Goal: Participate in discussion

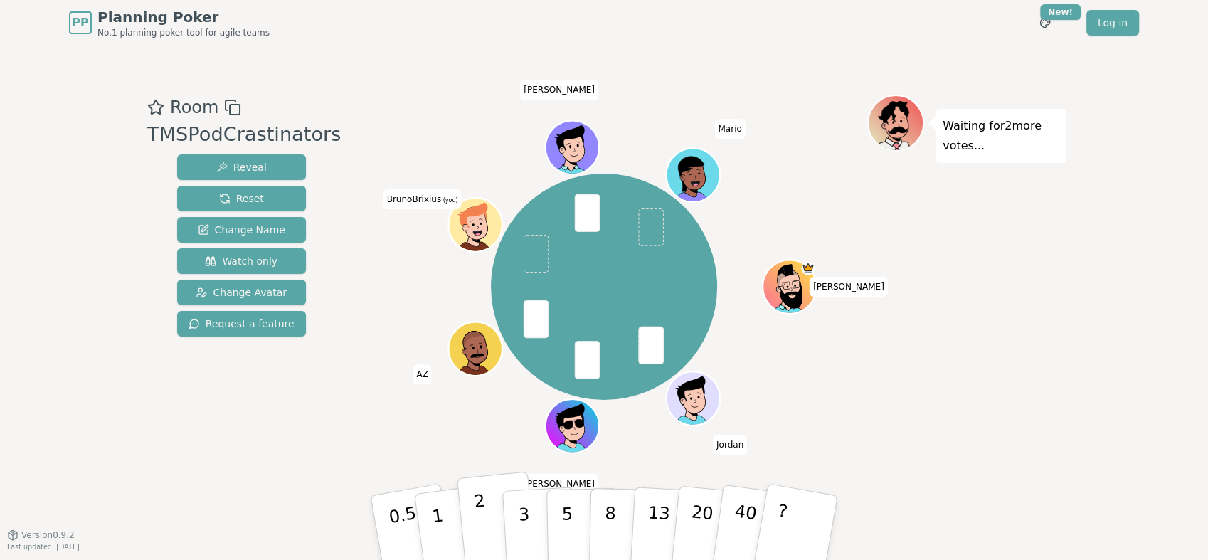
click at [484, 518] on p "2" at bounding box center [482, 530] width 18 height 78
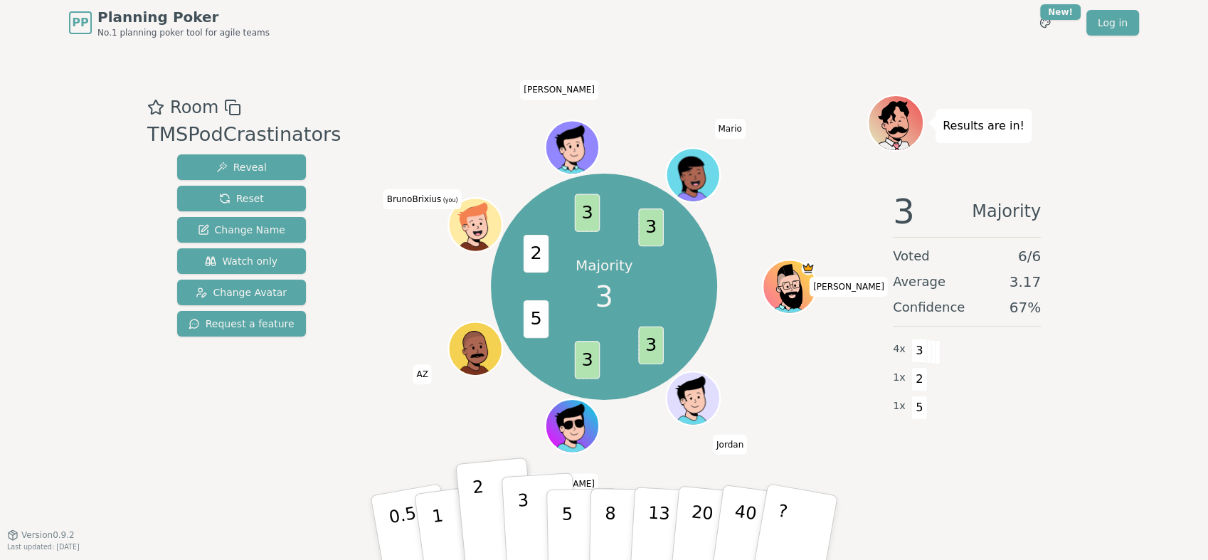
click at [524, 517] on p "3" at bounding box center [525, 529] width 16 height 78
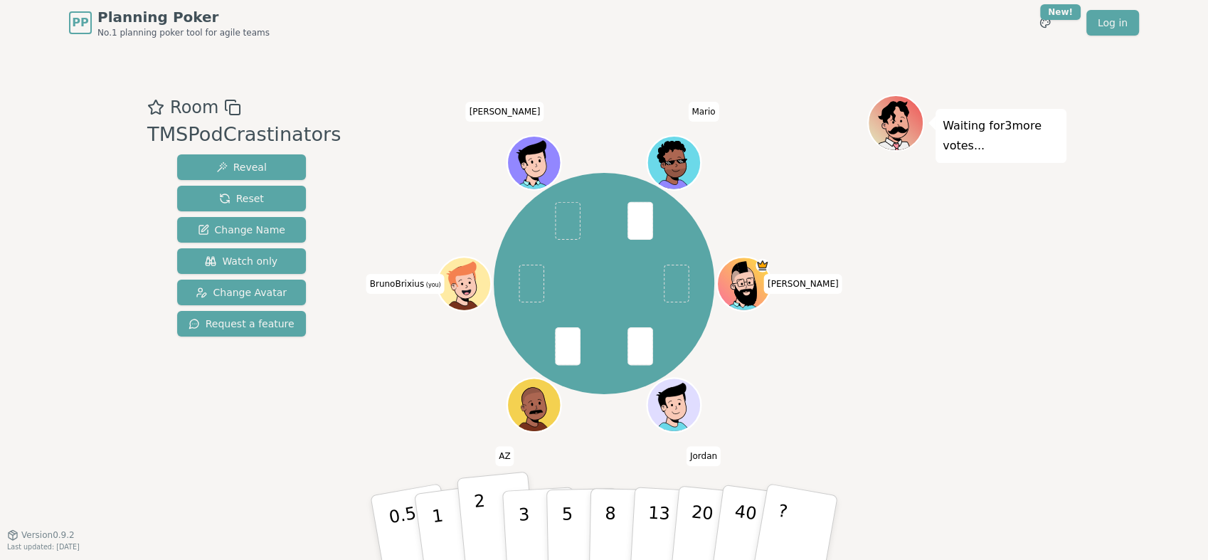
click at [479, 524] on p "2" at bounding box center [482, 530] width 18 height 78
click at [874, 319] on div "Waiting for 2 more votes..." at bounding box center [966, 290] width 199 height 391
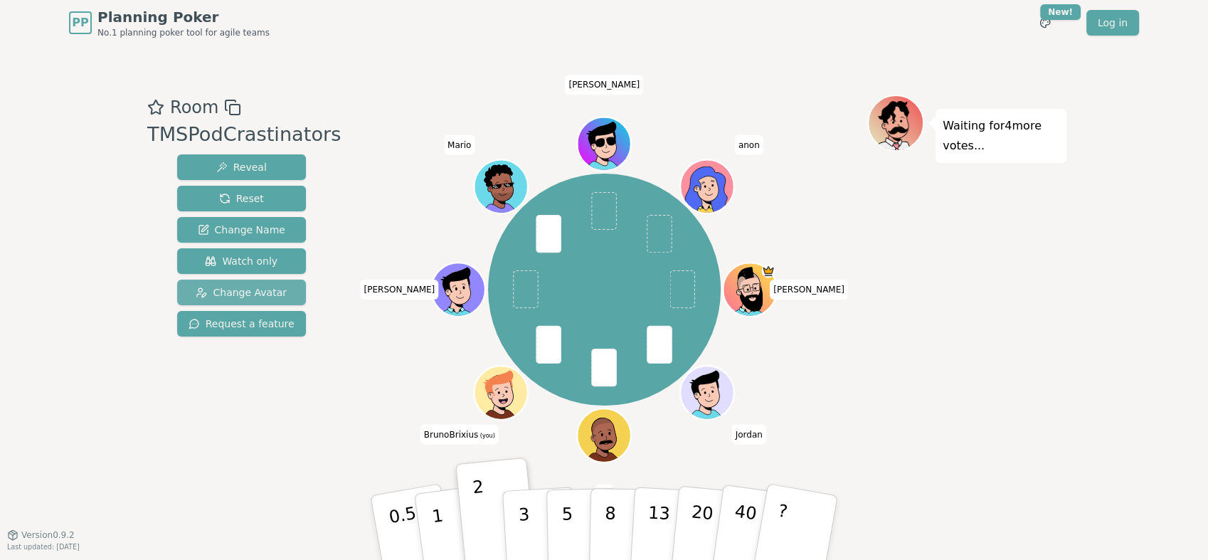
click at [268, 294] on span "Change Avatar" at bounding box center [241, 292] width 91 height 14
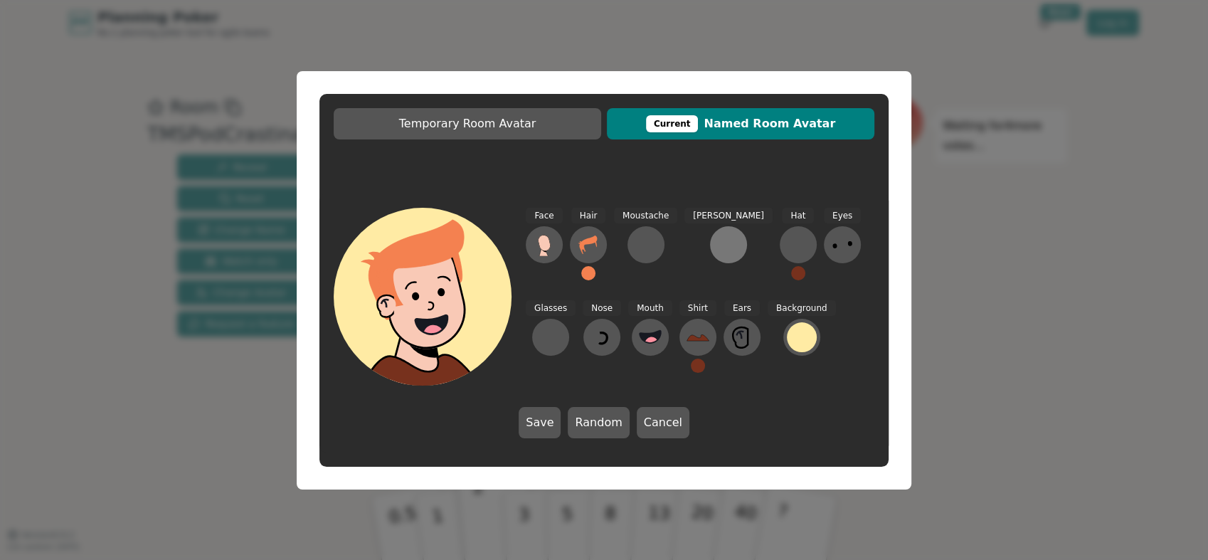
click at [711, 255] on button at bounding box center [728, 244] width 37 height 37
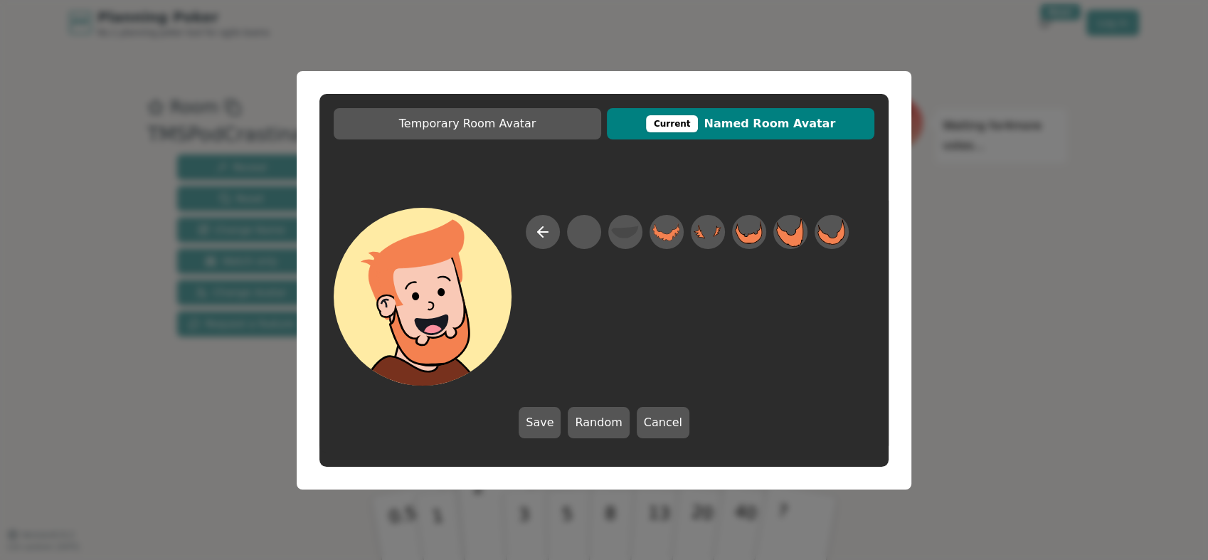
click at [1112, 154] on div "Temporary Room Avatar Current Named Room Avatar Save Random Cancel" at bounding box center [604, 280] width 1208 height 560
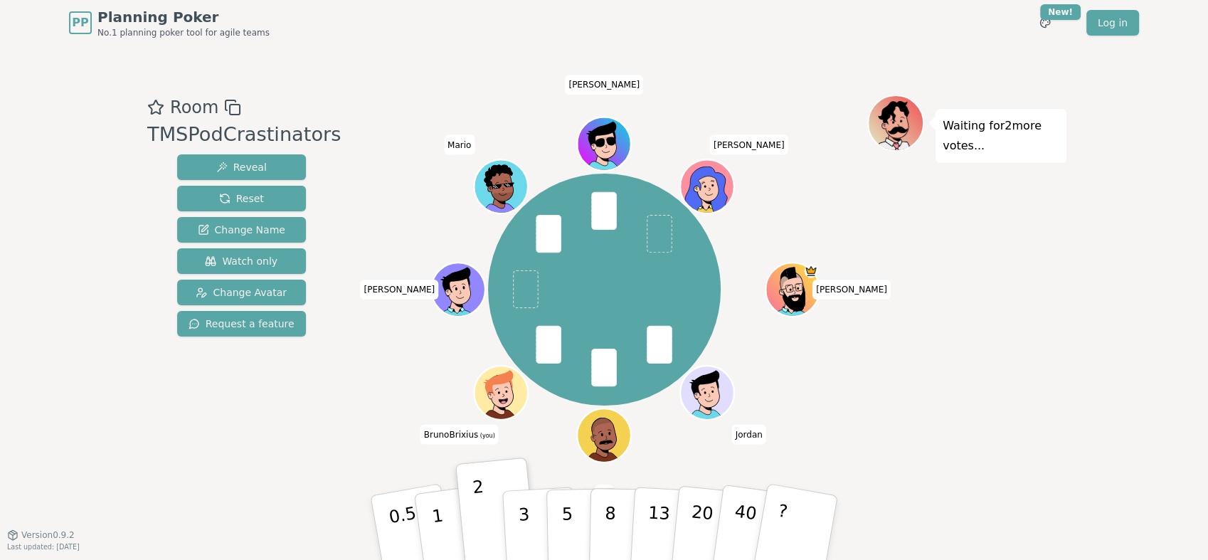
click at [632, 281] on div "[PERSON_NAME] AZ BrunoBrixius (you) [PERSON_NAME] [PERSON_NAME]" at bounding box center [604, 290] width 233 height 233
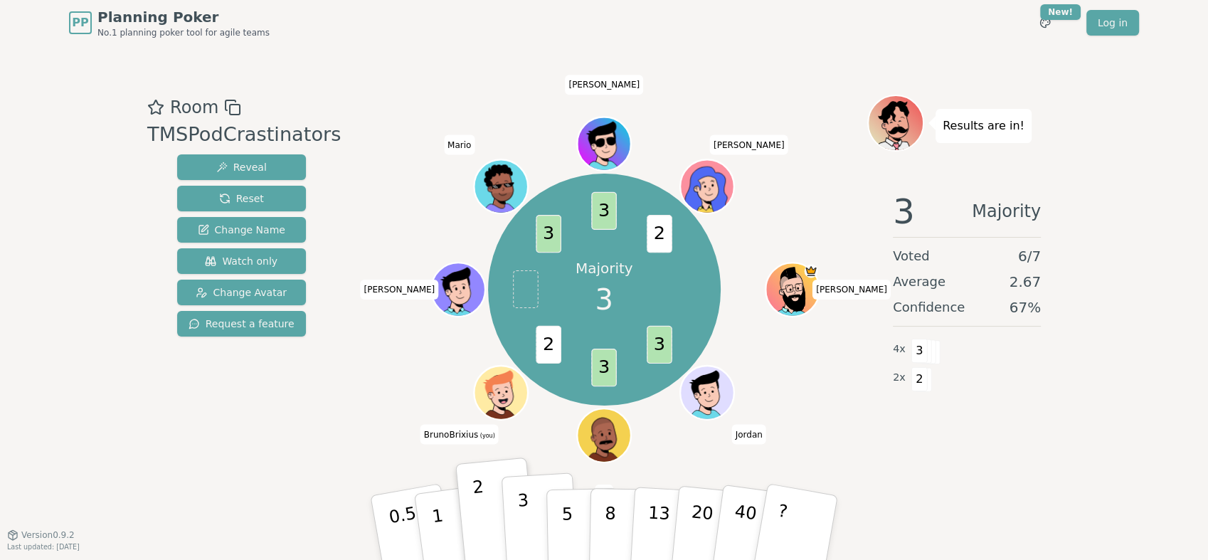
click at [533, 508] on button "3" at bounding box center [540, 527] width 78 height 111
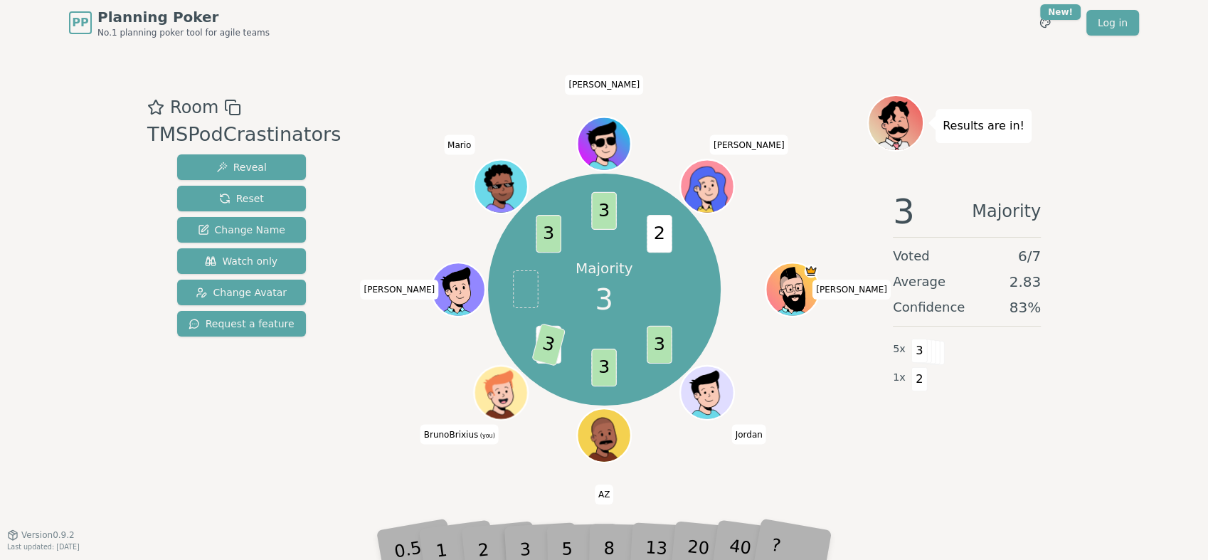
click at [969, 443] on div "3 Majority Voted 6 / 7 Average 2.83 Confidence 83 % 5 x 3 1 x 2" at bounding box center [966, 322] width 199 height 284
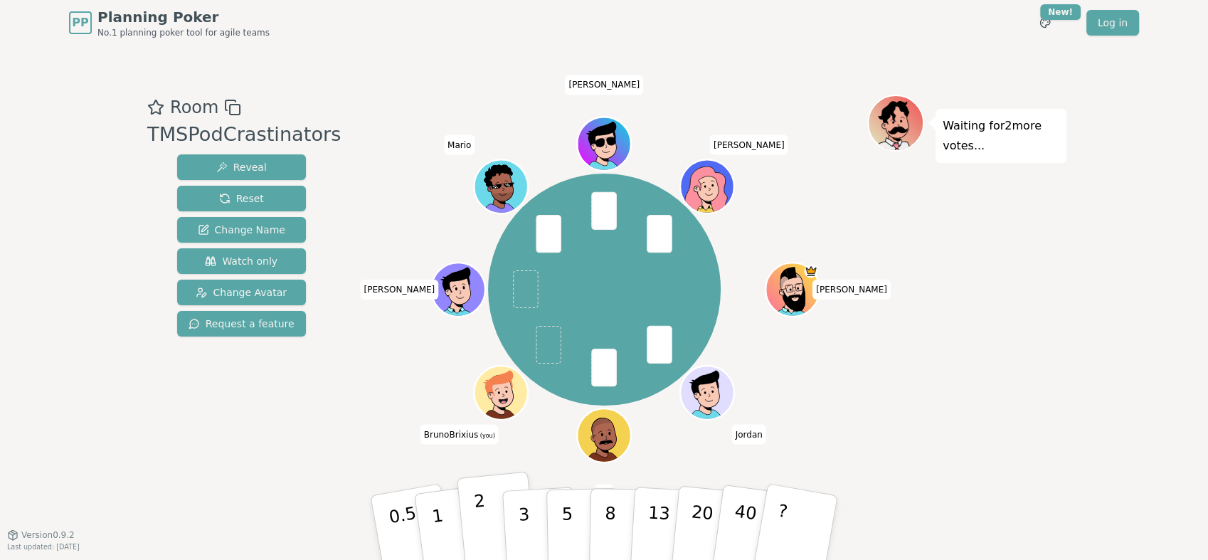
click at [493, 518] on button "2" at bounding box center [497, 528] width 81 height 113
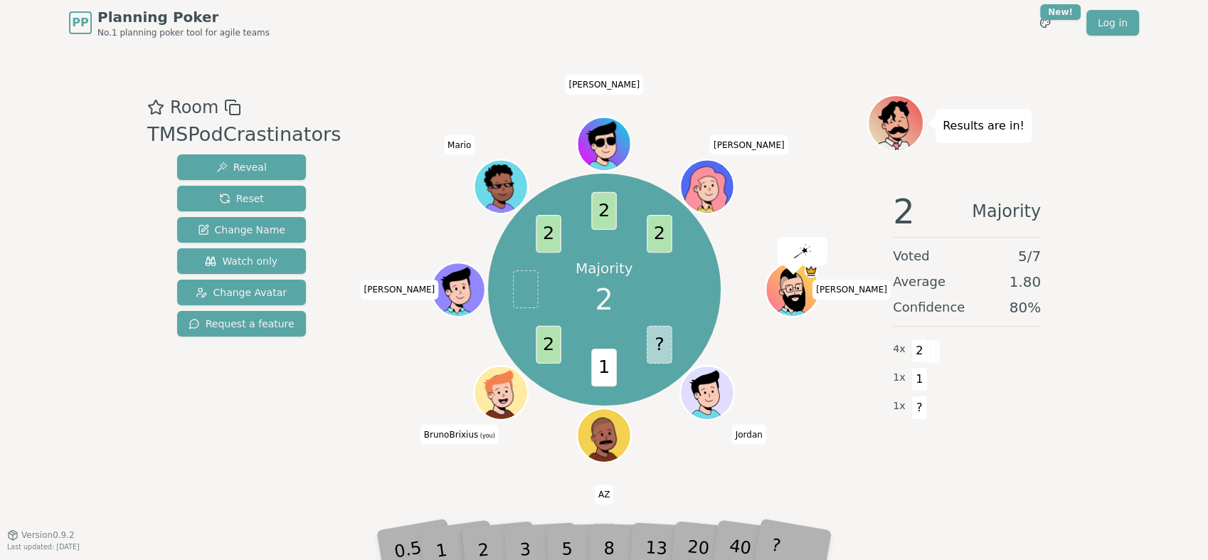
click at [523, 536] on div "3" at bounding box center [540, 527] width 46 height 52
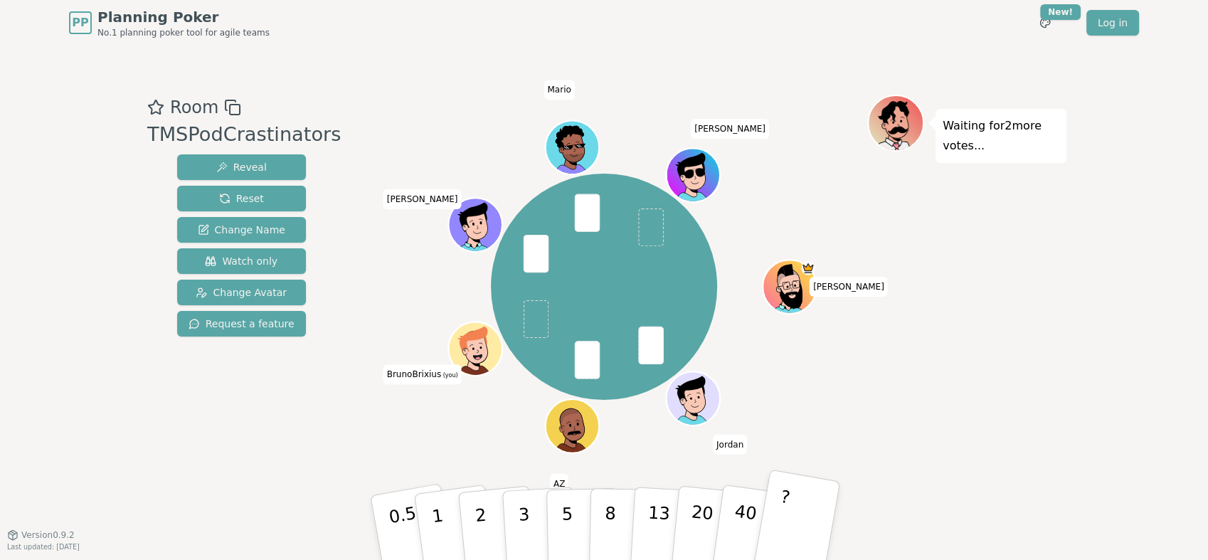
click at [793, 518] on button "?" at bounding box center [796, 527] width 89 height 117
